Goal: Book appointment/travel/reservation

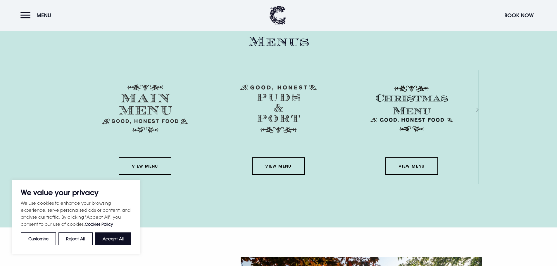
scroll to position [1022, 0]
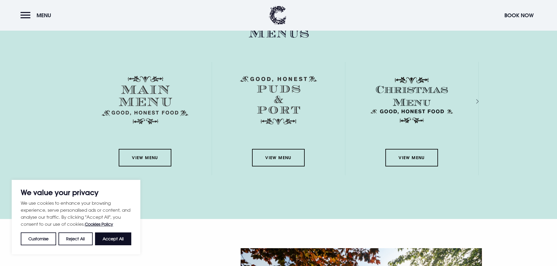
click at [474, 101] on div "Next slide" at bounding box center [471, 101] width 6 height 8
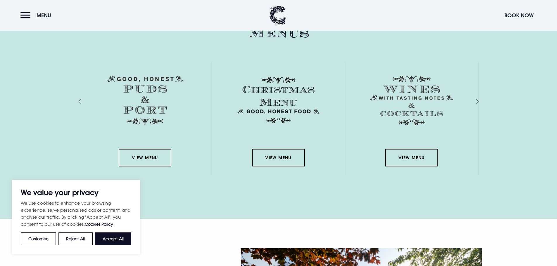
click at [474, 101] on div "Next slide" at bounding box center [471, 101] width 6 height 8
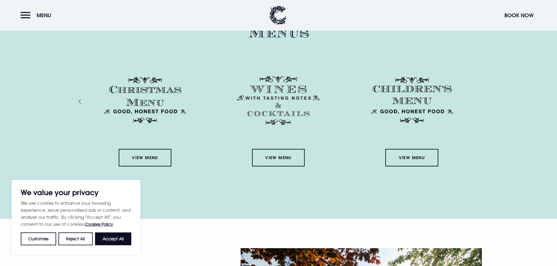
click at [476, 101] on div "View Menu" at bounding box center [411, 118] width 133 height 113
click at [83, 101] on div "Previous slide" at bounding box center [86, 101] width 6 height 8
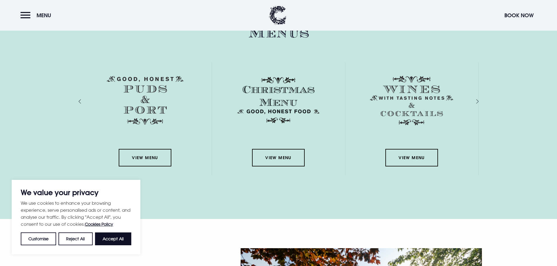
click at [83, 101] on div "Previous slide" at bounding box center [86, 101] width 6 height 8
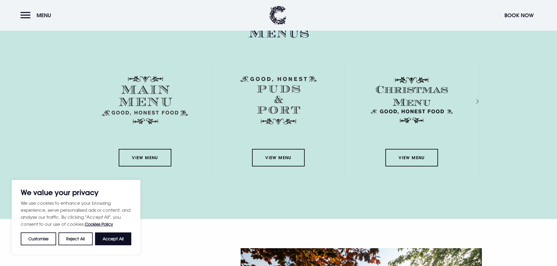
click at [79, 101] on div "View Menu" at bounding box center [145, 118] width 133 height 113
click at [153, 159] on link "View Menu" at bounding box center [145, 158] width 53 height 18
click at [122, 237] on button "Accept All" at bounding box center [113, 239] width 36 height 13
checkbox input "true"
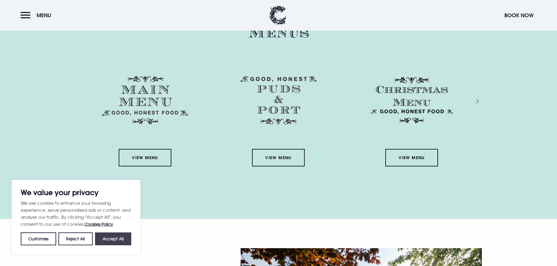
checkbox input "true"
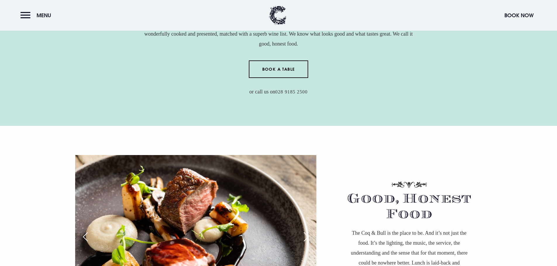
scroll to position [204, 0]
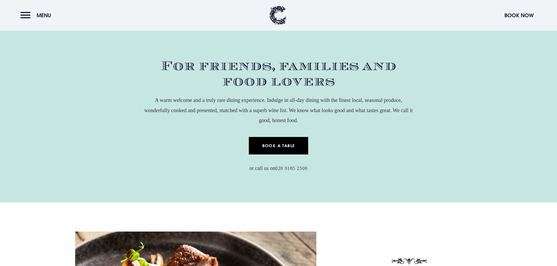
click at [286, 148] on link "Book a Table" at bounding box center [278, 146] width 59 height 18
